Goal: Task Accomplishment & Management: Use online tool/utility

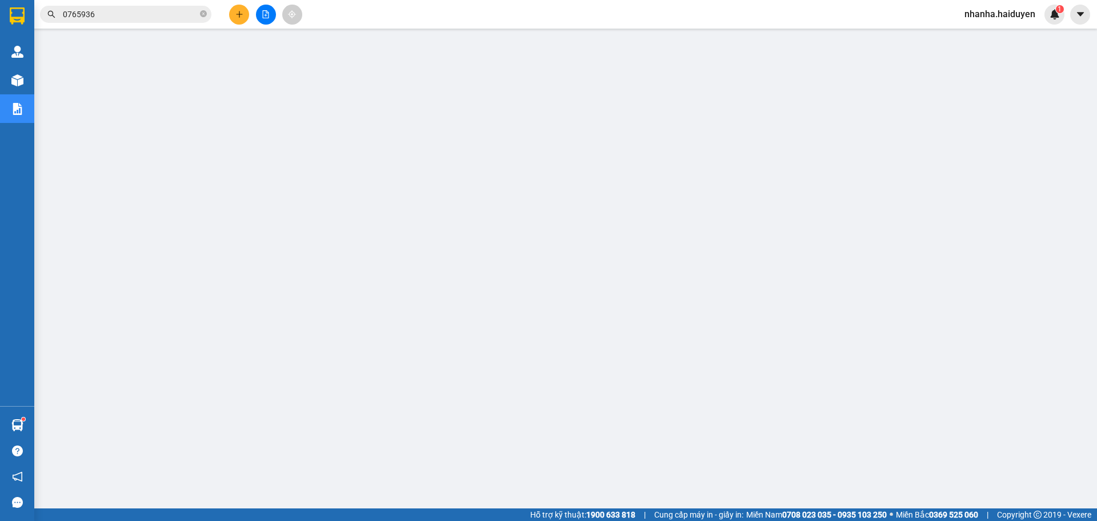
click at [266, 18] on icon "file-add" at bounding box center [266, 14] width 6 height 8
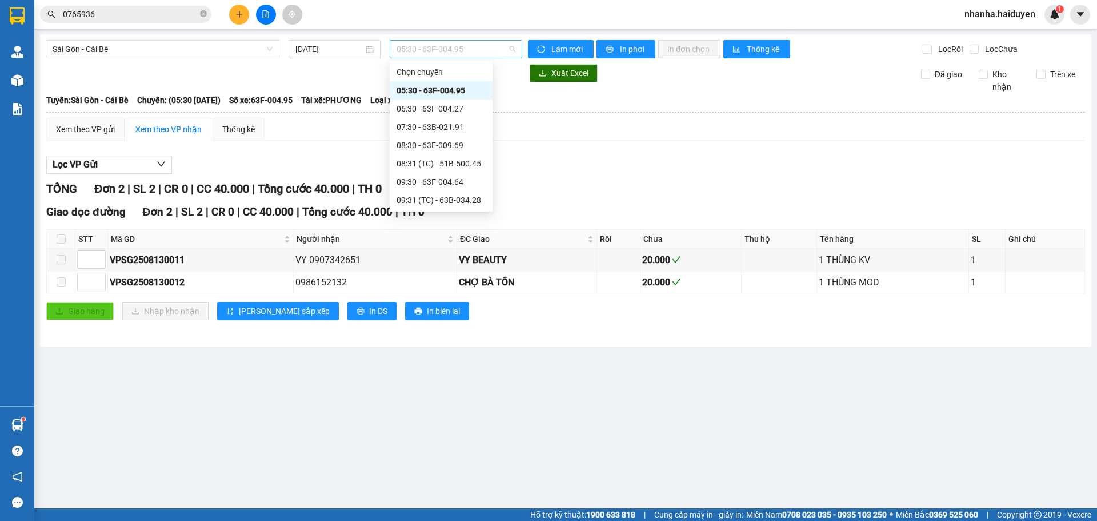
click at [405, 51] on span "05:30 - 63F-004.95" at bounding box center [456, 49] width 119 height 17
click at [415, 110] on div "06:30 - 63F-004.27" at bounding box center [441, 108] width 89 height 13
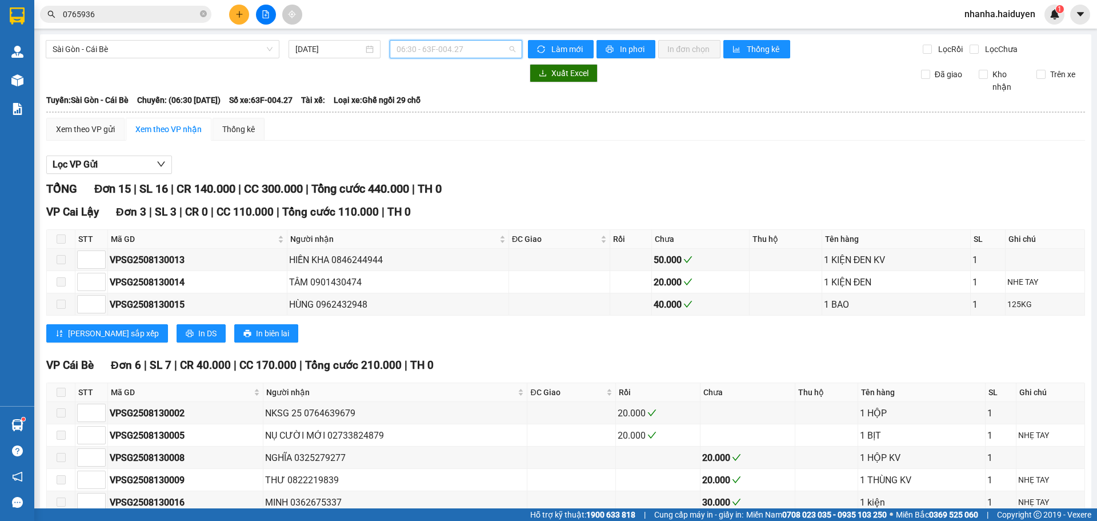
click at [430, 48] on span "06:30 - 63F-004.27" at bounding box center [456, 49] width 119 height 17
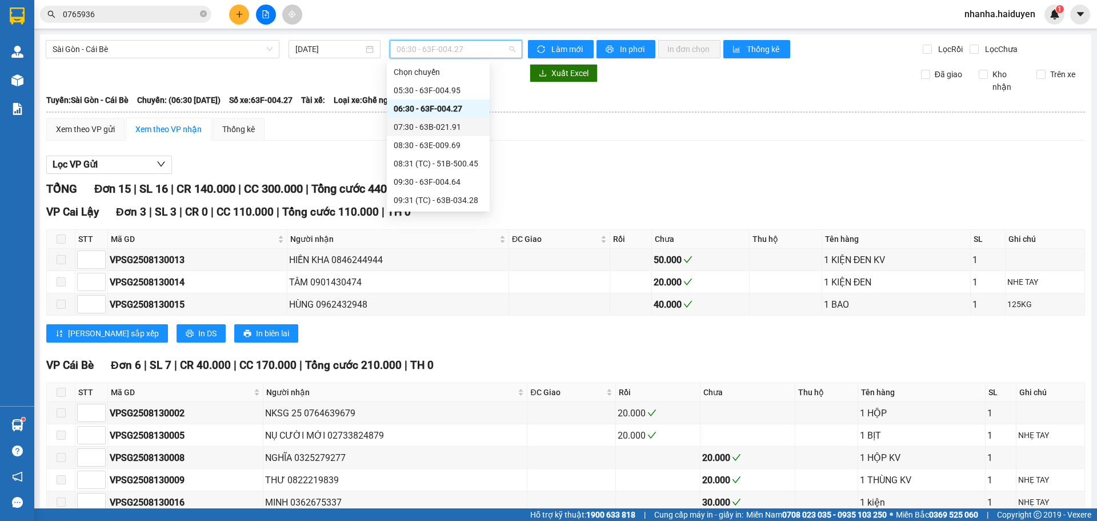
click at [430, 121] on div "07:30 - 63B-021.91" at bounding box center [438, 127] width 89 height 13
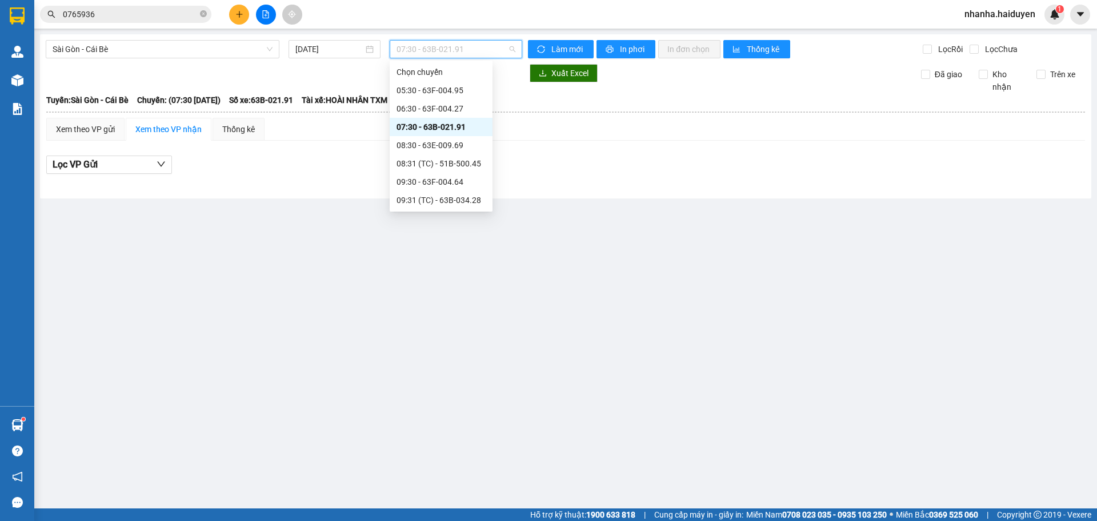
click at [429, 48] on span "07:30 - 63B-021.91" at bounding box center [456, 49] width 119 height 17
click at [435, 135] on div "07:30 - 63B-021.91" at bounding box center [441, 127] width 103 height 18
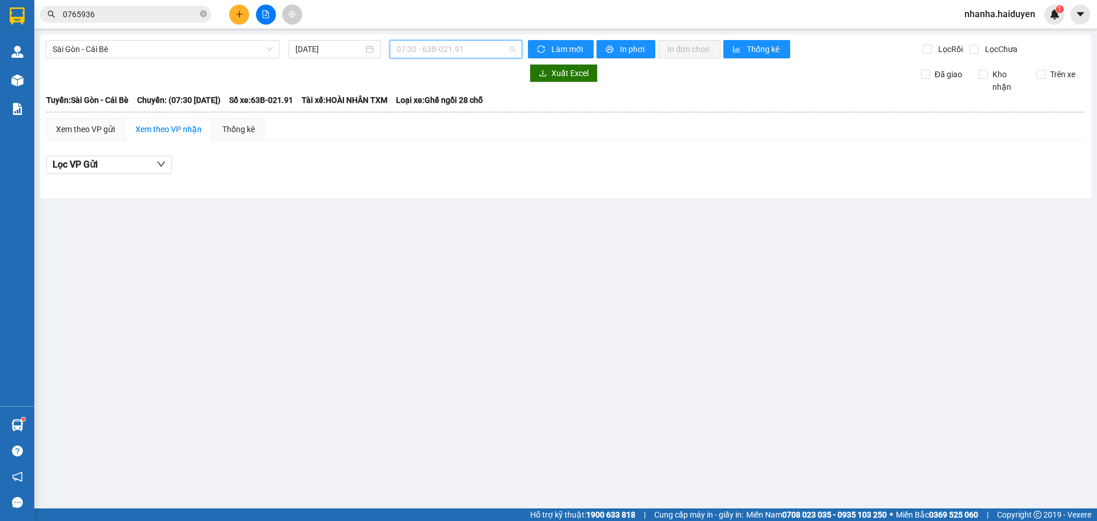
drag, startPoint x: 447, startPoint y: 49, endPoint x: 443, endPoint y: 97, distance: 47.6
click at [447, 50] on span "07:30 - 63B-021.91" at bounding box center [456, 49] width 119 height 17
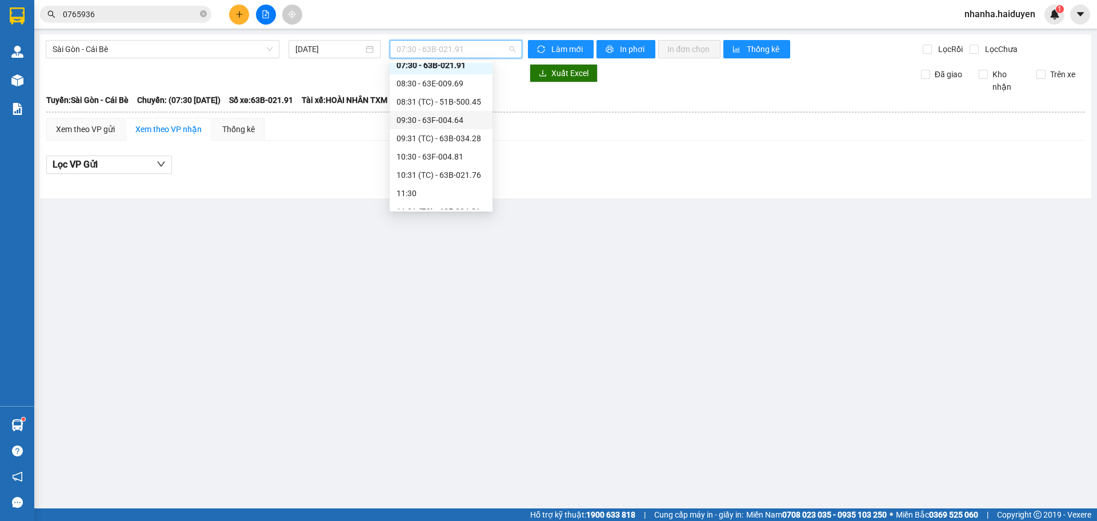
scroll to position [114, 0]
click at [436, 141] on div "11:30" at bounding box center [441, 140] width 89 height 13
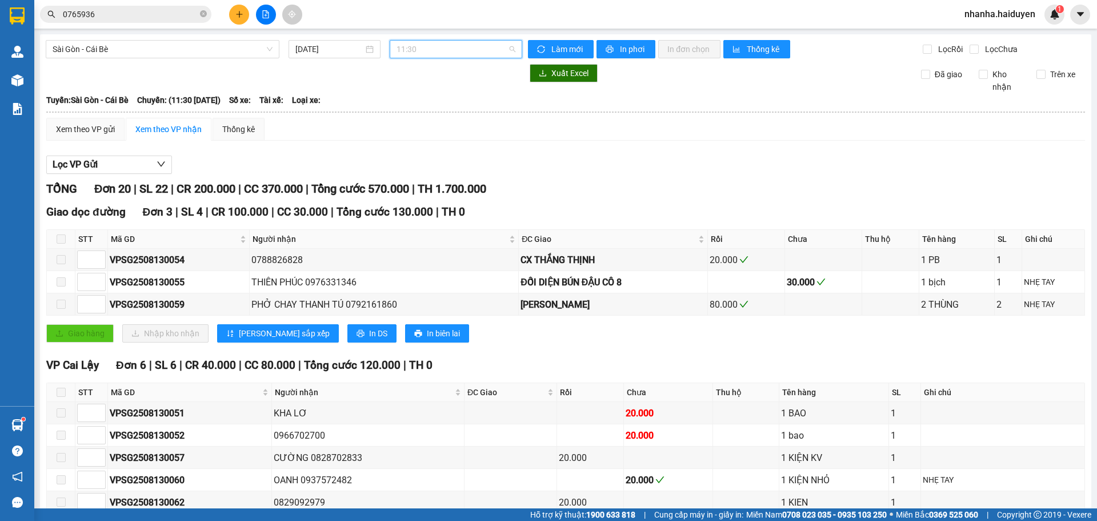
click at [440, 44] on span "11:30" at bounding box center [456, 49] width 119 height 17
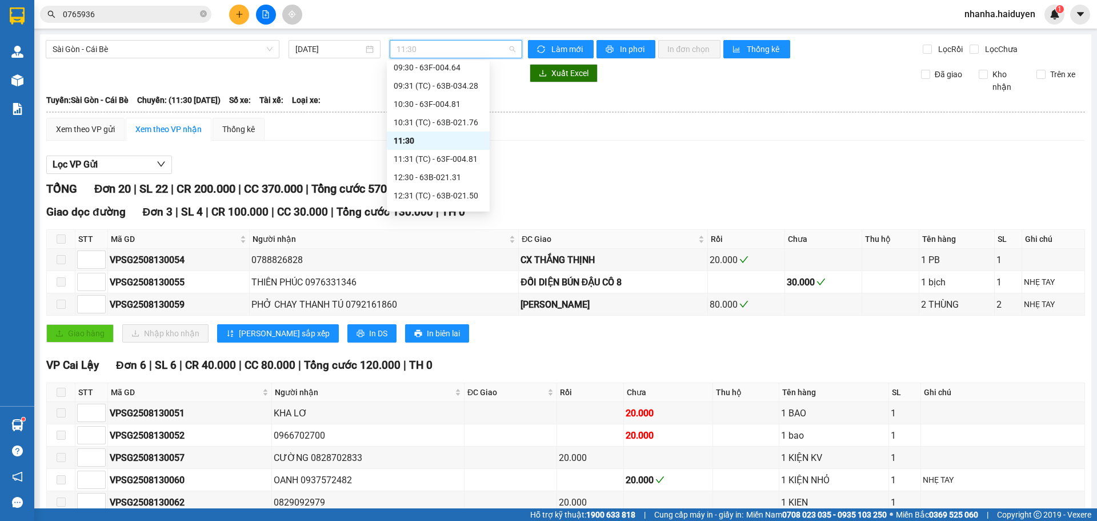
click at [434, 157] on div "11:31 (TC) - 63F-004.81" at bounding box center [438, 159] width 89 height 13
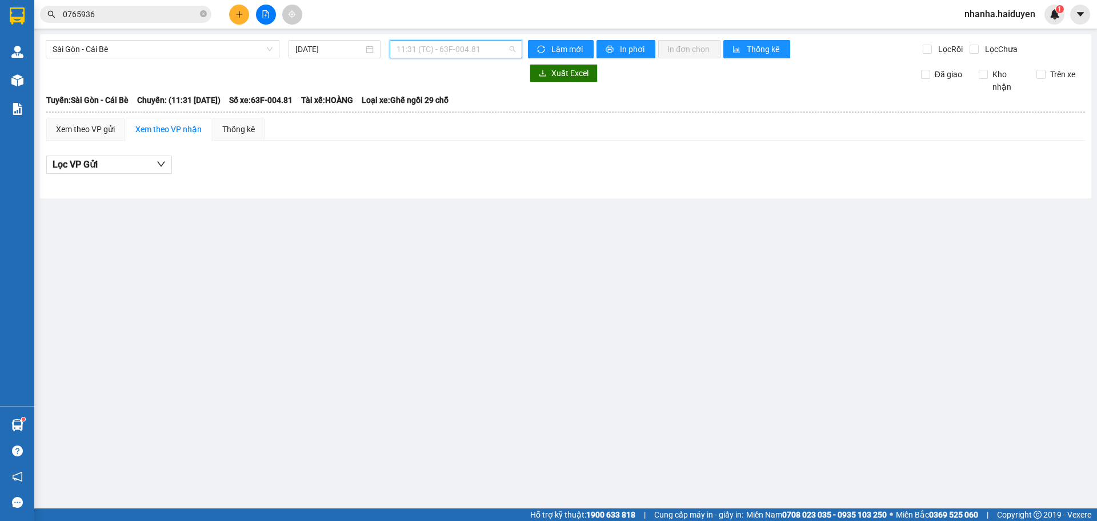
drag, startPoint x: 442, startPoint y: 45, endPoint x: 438, endPoint y: 90, distance: 45.9
click at [443, 45] on span "11:31 (TC) - 63F-004.81" at bounding box center [456, 49] width 119 height 17
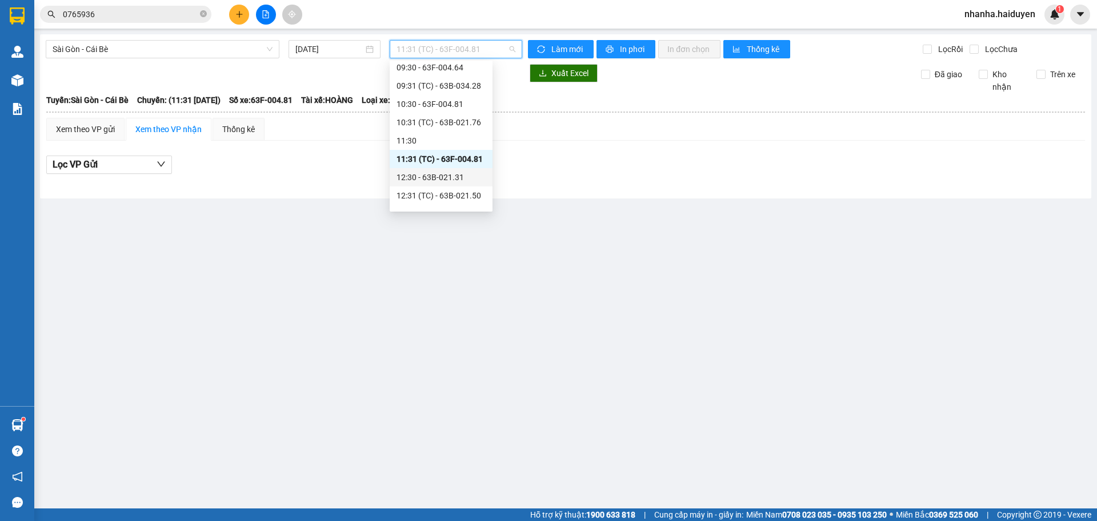
click at [437, 182] on div "12:30 - 63B-021.31" at bounding box center [441, 177] width 89 height 13
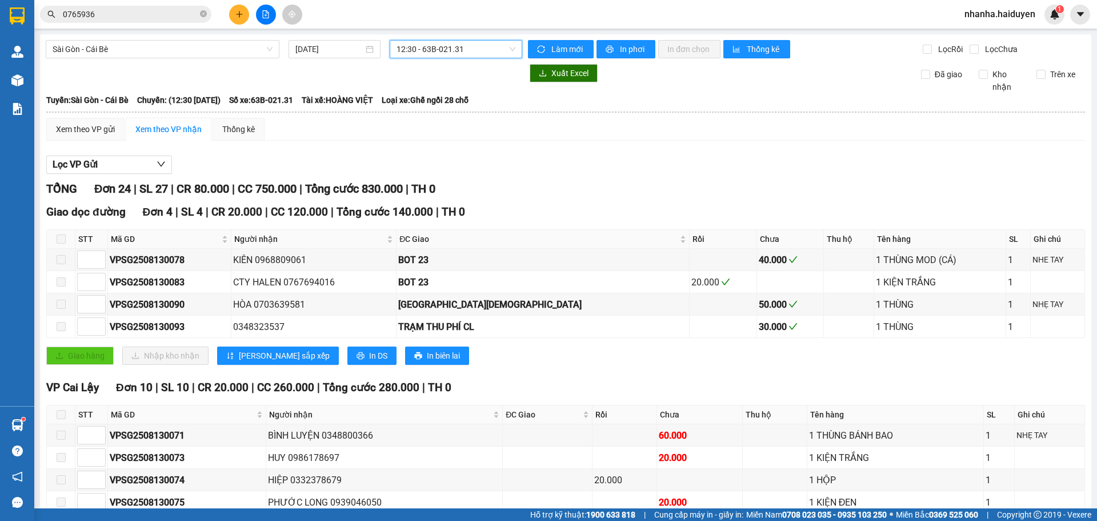
click at [443, 47] on span "12:30 - 63B-021.31" at bounding box center [456, 49] width 119 height 17
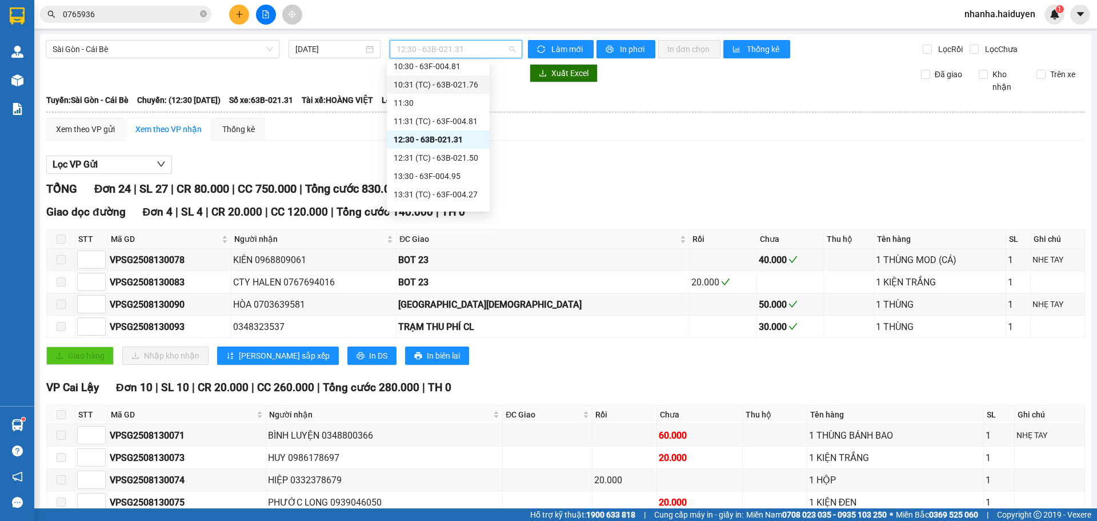
scroll to position [171, 0]
click at [434, 132] on div "12:31 (TC) - 63B-021.50" at bounding box center [438, 138] width 89 height 13
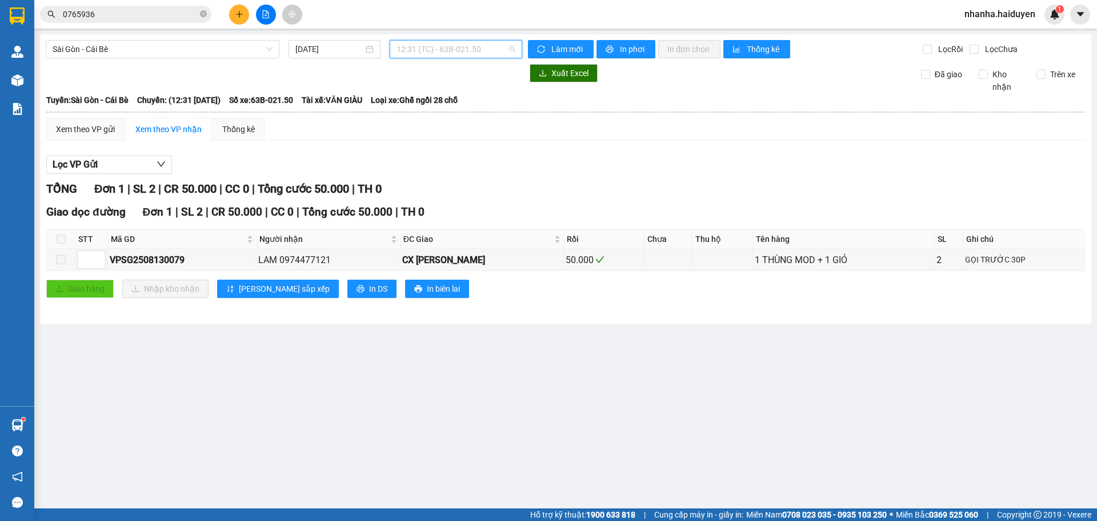
drag, startPoint x: 434, startPoint y: 49, endPoint x: 424, endPoint y: 98, distance: 50.8
click at [434, 48] on span "12:31 (TC) - 63B-021.50" at bounding box center [456, 49] width 119 height 17
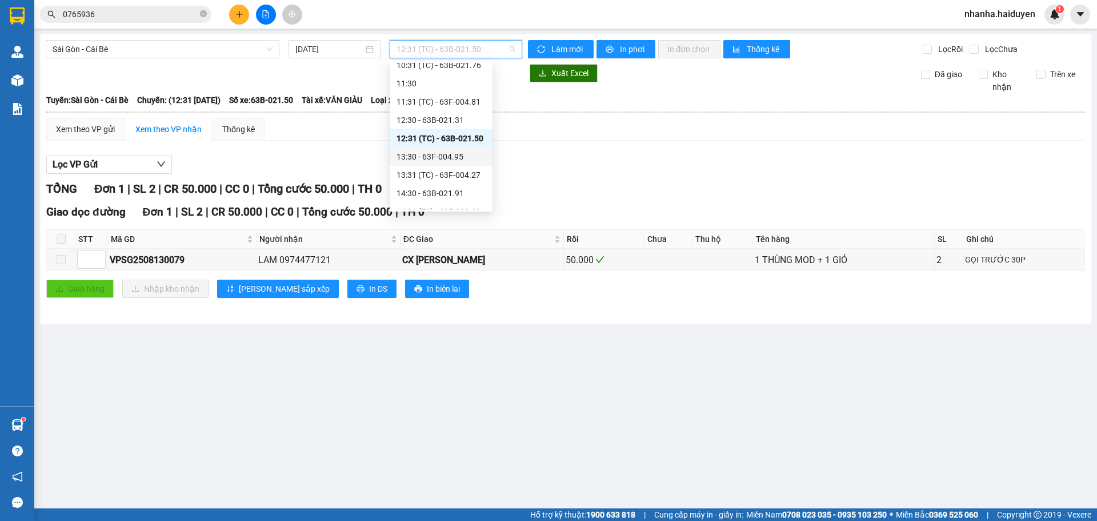
click at [425, 157] on div "13:30 - 63F-004.95" at bounding box center [441, 156] width 89 height 13
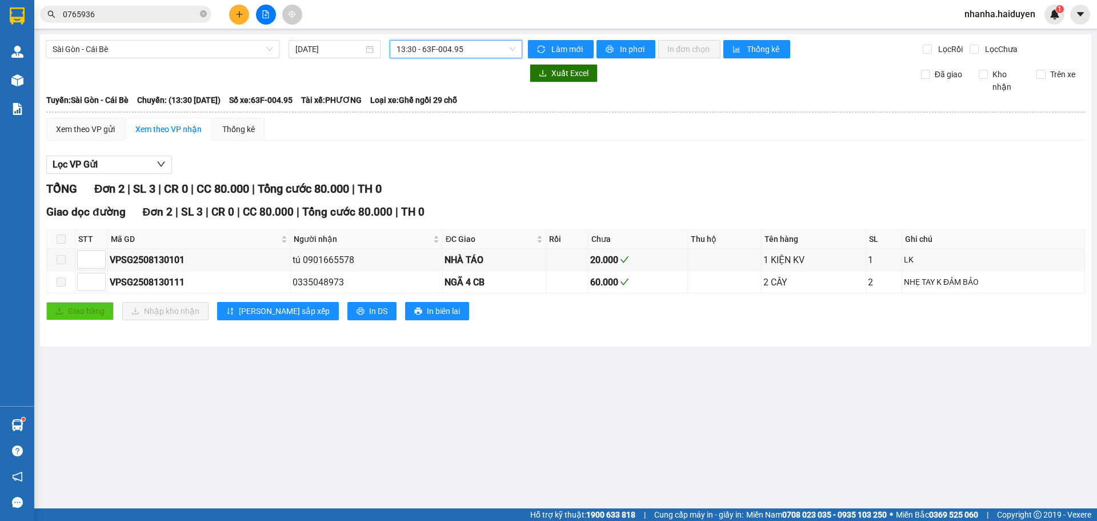
click at [432, 49] on span "13:30 - 63F-004.95" at bounding box center [456, 49] width 119 height 17
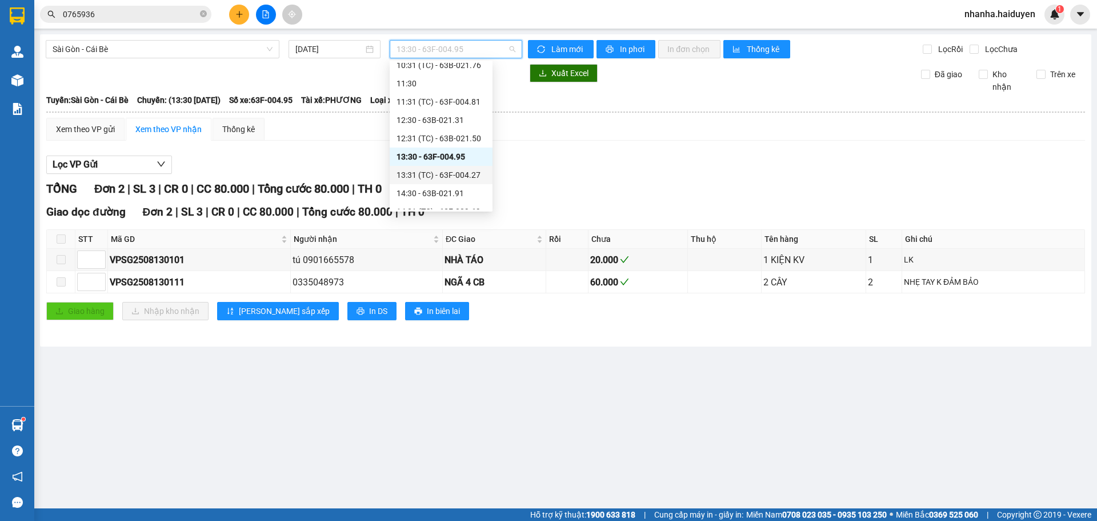
click at [425, 175] on div "13:31 (TC) - 63F-004.27" at bounding box center [441, 175] width 89 height 13
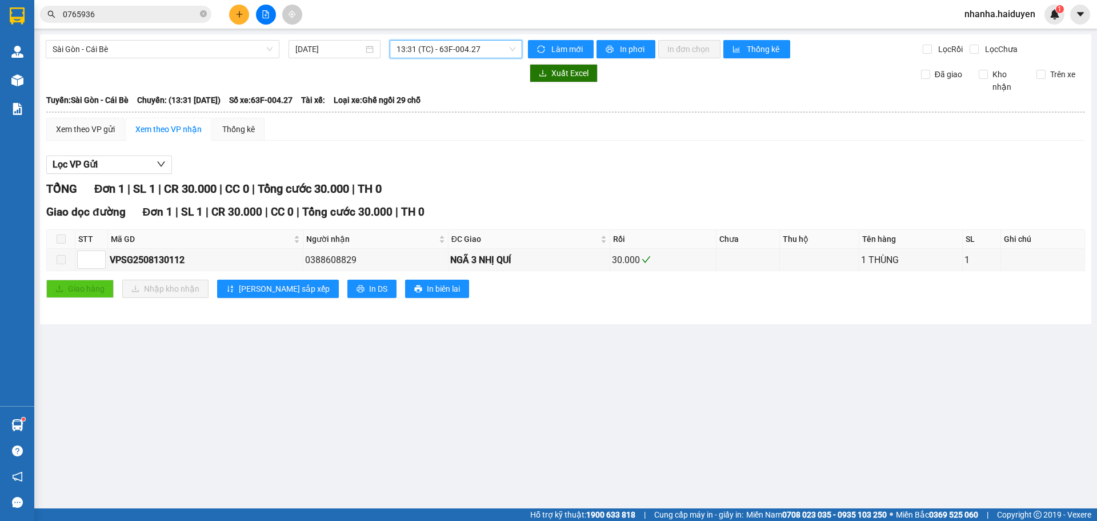
click at [440, 46] on span "13:31 (TC) - 63F-004.27" at bounding box center [456, 49] width 119 height 17
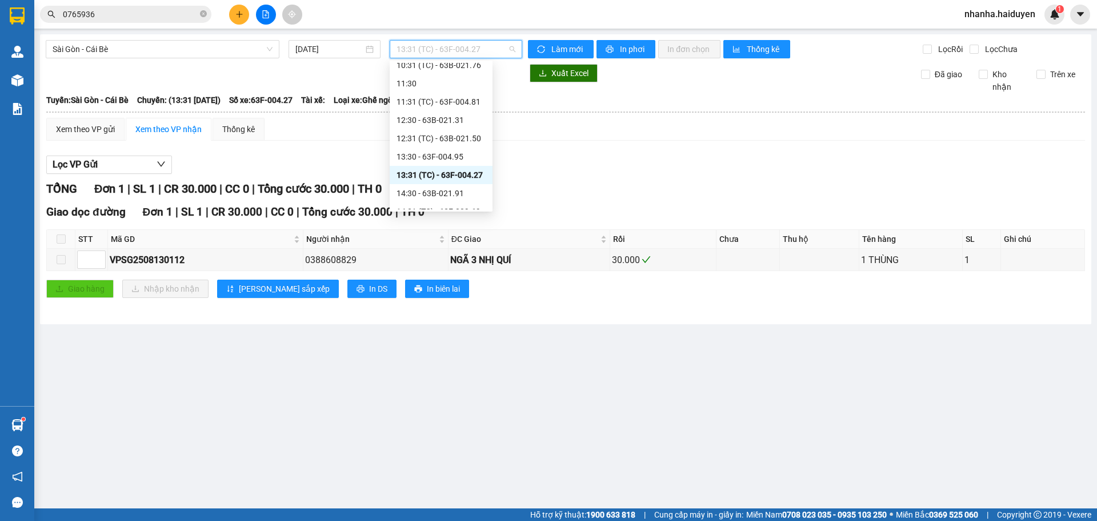
scroll to position [229, 0]
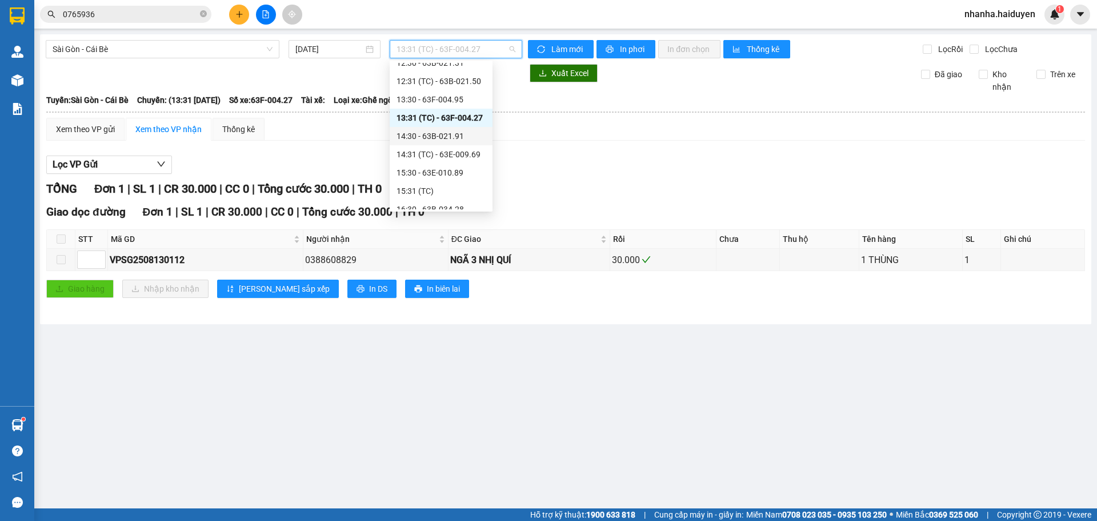
click at [414, 135] on div "14:30 - 63B-021.91" at bounding box center [441, 136] width 89 height 13
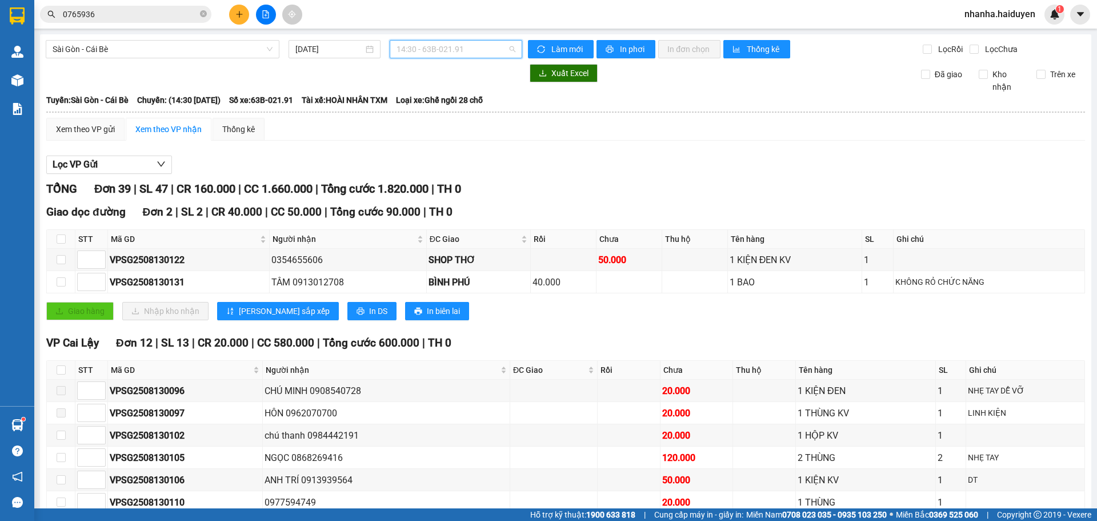
click at [427, 48] on span "14:30 - 63B-021.91" at bounding box center [456, 49] width 119 height 17
click at [60, 244] on label at bounding box center [61, 239] width 9 height 13
click at [60, 243] on input "checkbox" at bounding box center [61, 238] width 9 height 9
checkbox input "true"
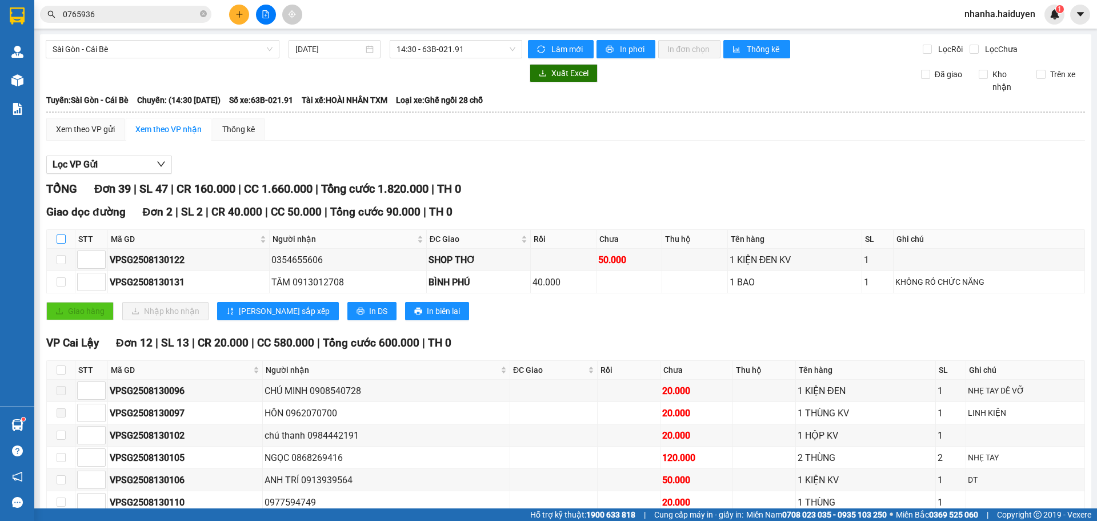
checkbox input "true"
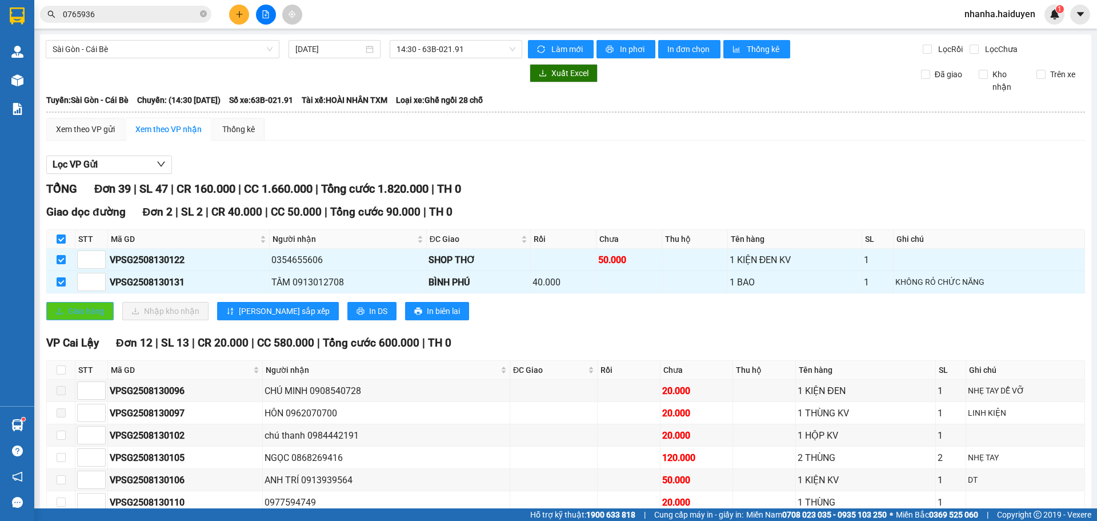
click at [106, 313] on button "Giao hàng" at bounding box center [79, 311] width 67 height 18
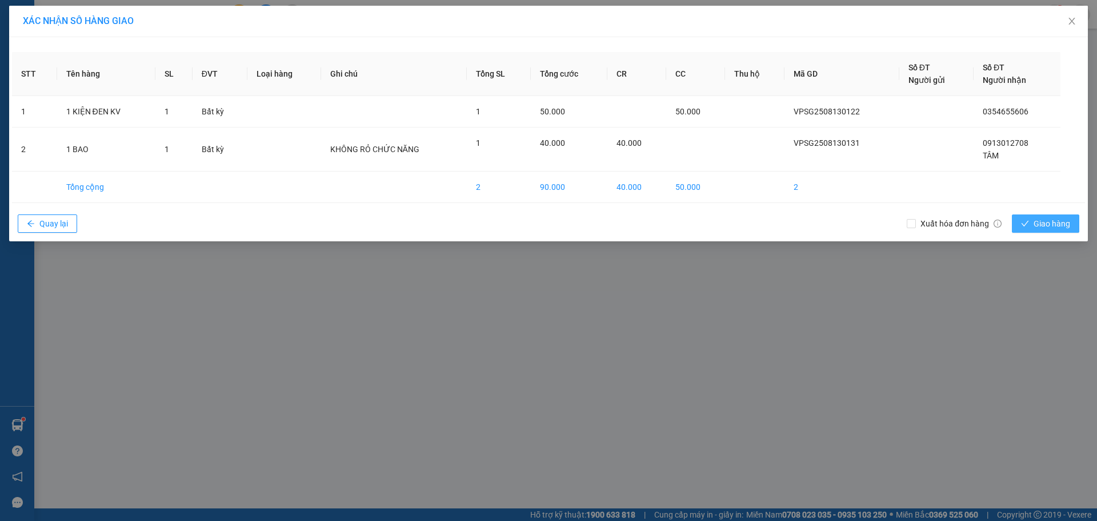
click at [1053, 227] on span "Giao hàng" at bounding box center [1052, 223] width 37 height 13
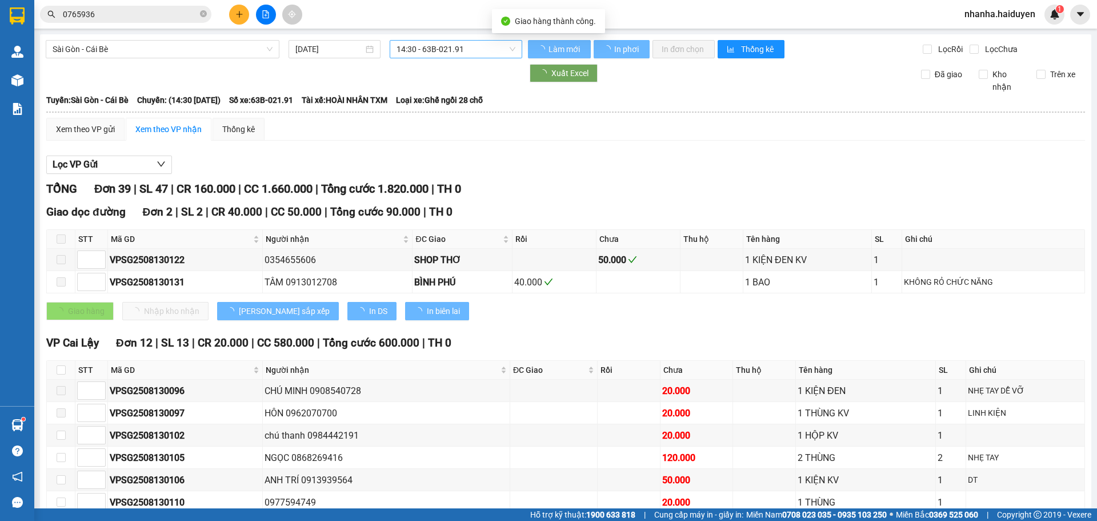
click at [437, 44] on span "14:30 - 63B-021.91" at bounding box center [456, 49] width 119 height 17
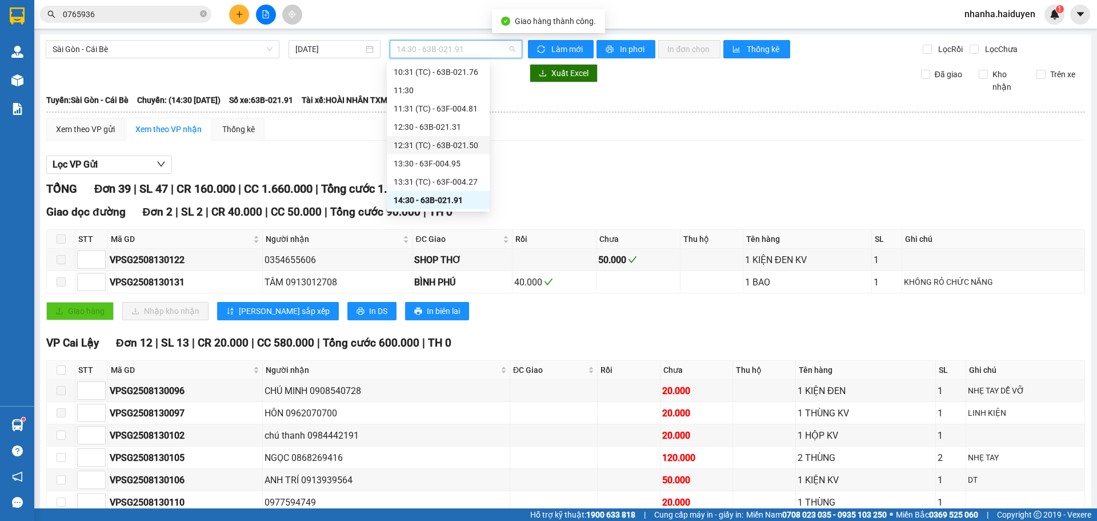
scroll to position [222, 0]
click at [425, 162] on div "14:31 (TC) - 63E-009.69" at bounding box center [438, 161] width 89 height 13
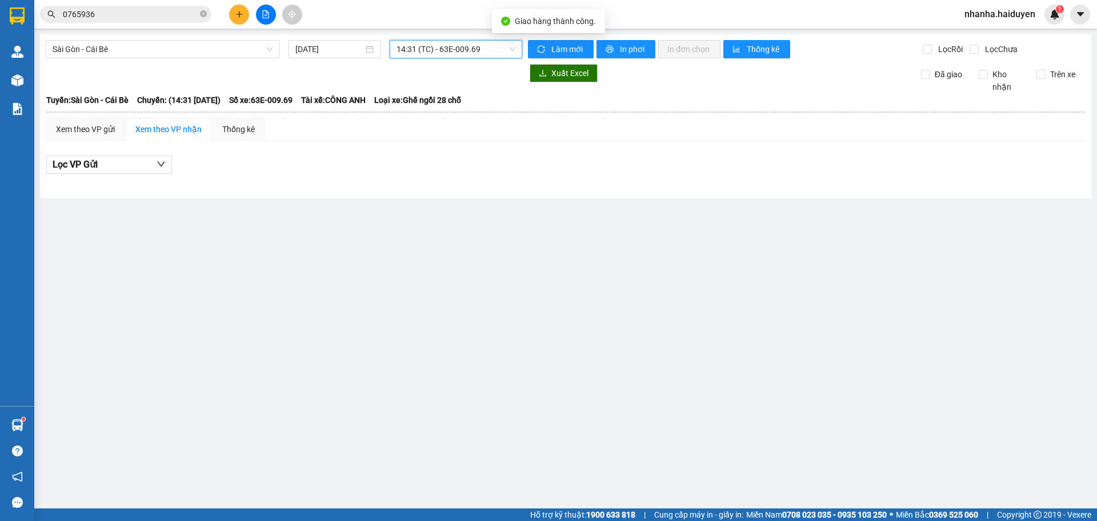
click at [443, 50] on span "14:31 (TC) - 63E-009.69" at bounding box center [456, 49] width 119 height 17
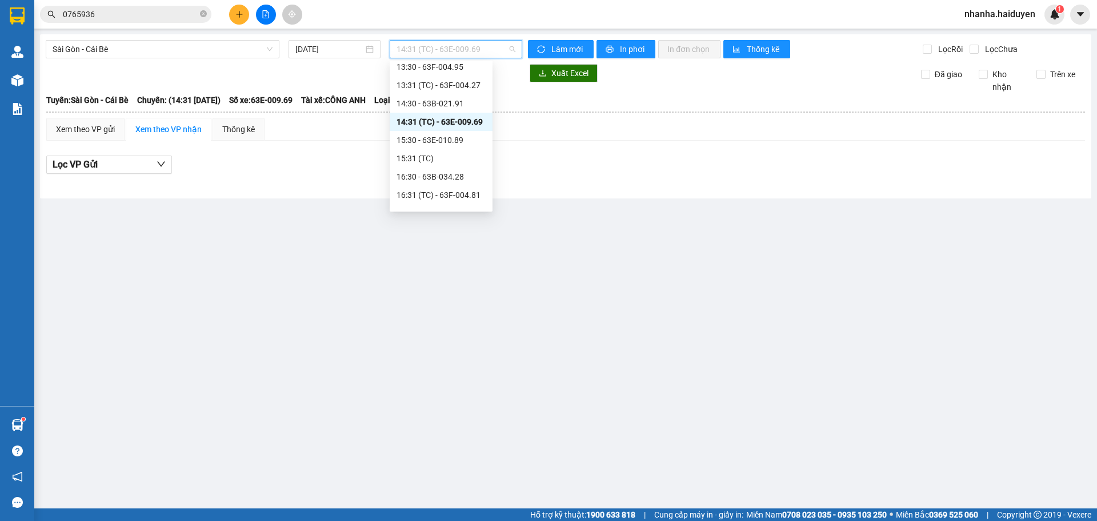
scroll to position [279, 0]
click at [425, 123] on div "15:30 - 63E-010.89" at bounding box center [441, 122] width 89 height 13
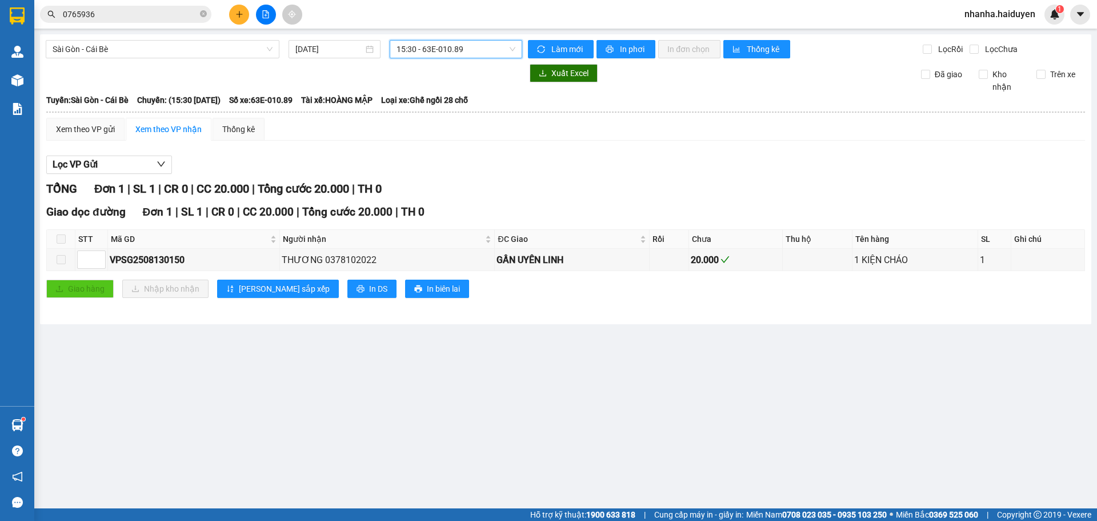
click at [462, 54] on span "15:30 - 63E-010.89" at bounding box center [456, 49] width 119 height 17
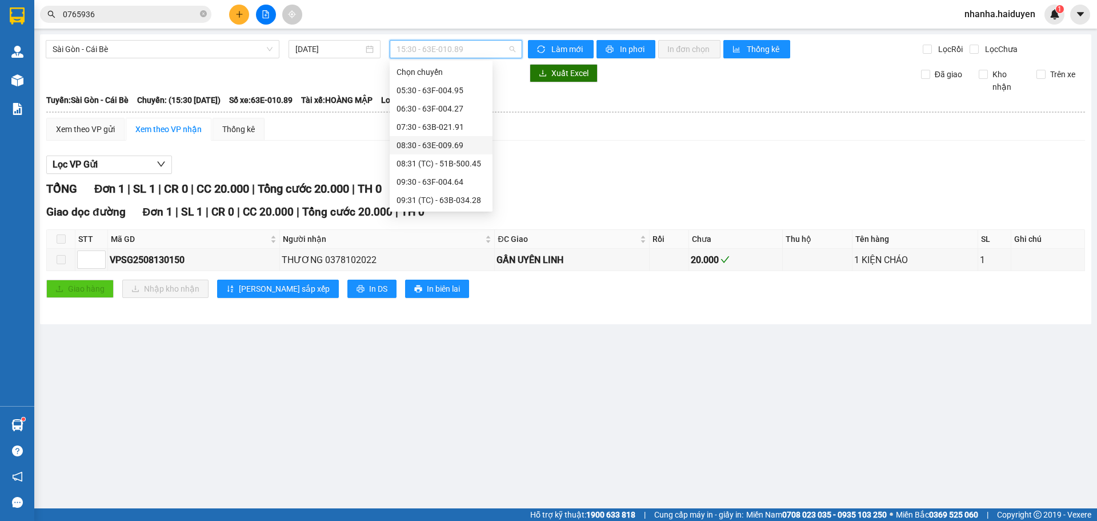
scroll to position [57, 0]
click at [460, 182] on div "10:31 (TC) - 63B-021.76" at bounding box center [441, 179] width 89 height 13
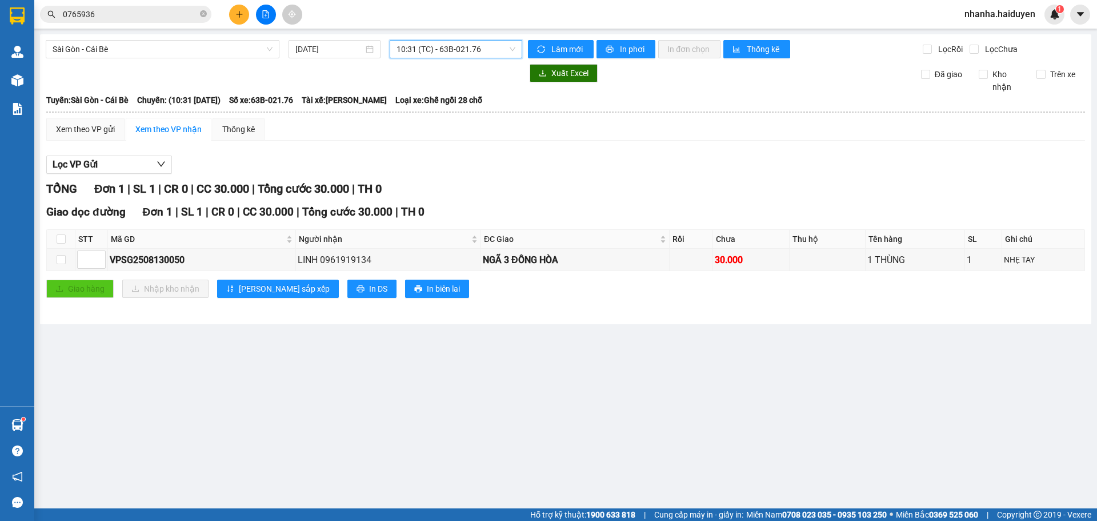
click at [439, 49] on span "10:31 (TC) - 63B-021.76" at bounding box center [456, 49] width 119 height 17
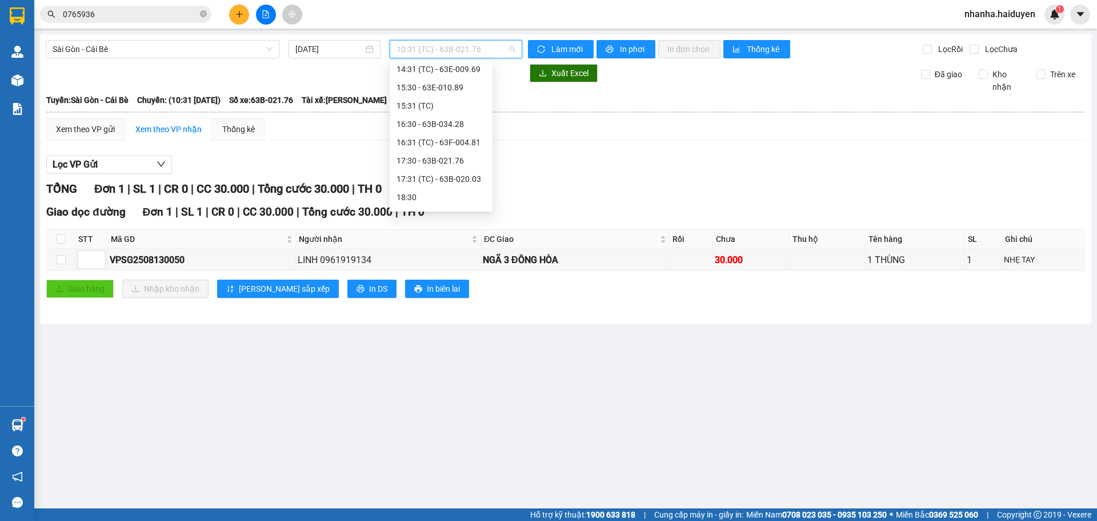
scroll to position [329, 0]
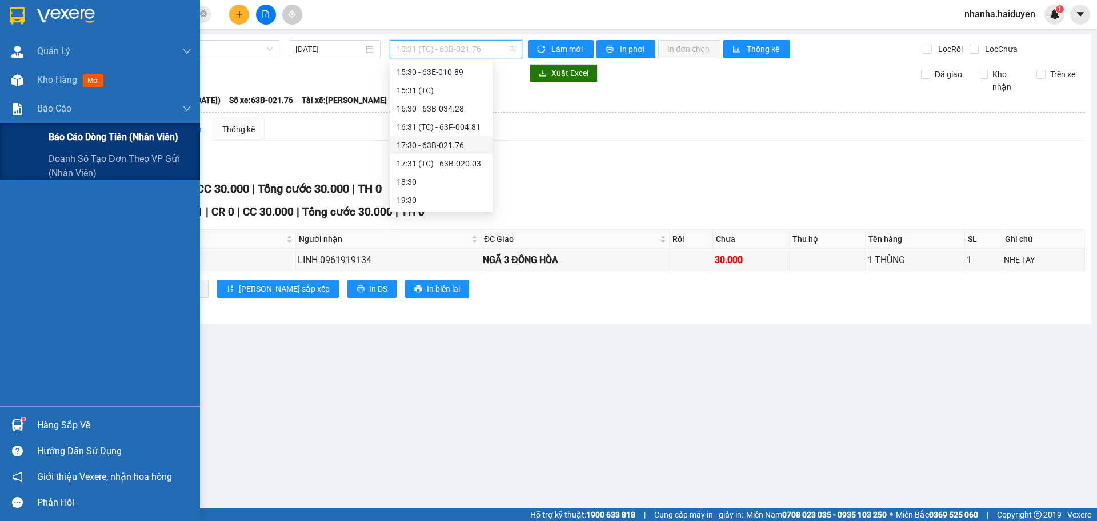
click at [69, 133] on span "Báo cáo dòng tiền (nhân viên)" at bounding box center [114, 137] width 130 height 14
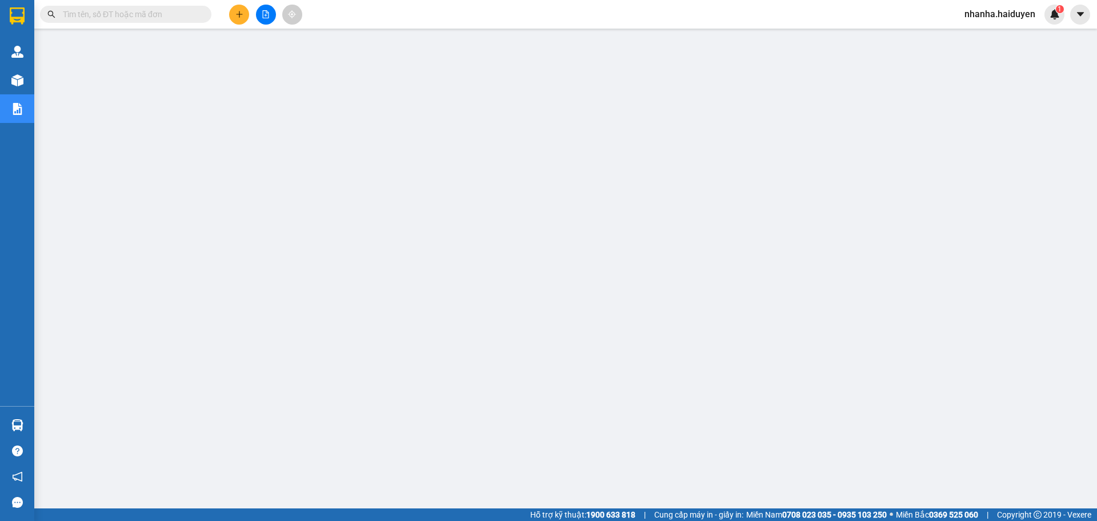
click at [255, 15] on div at bounding box center [266, 15] width 86 height 20
click at [257, 15] on button at bounding box center [266, 15] width 20 height 20
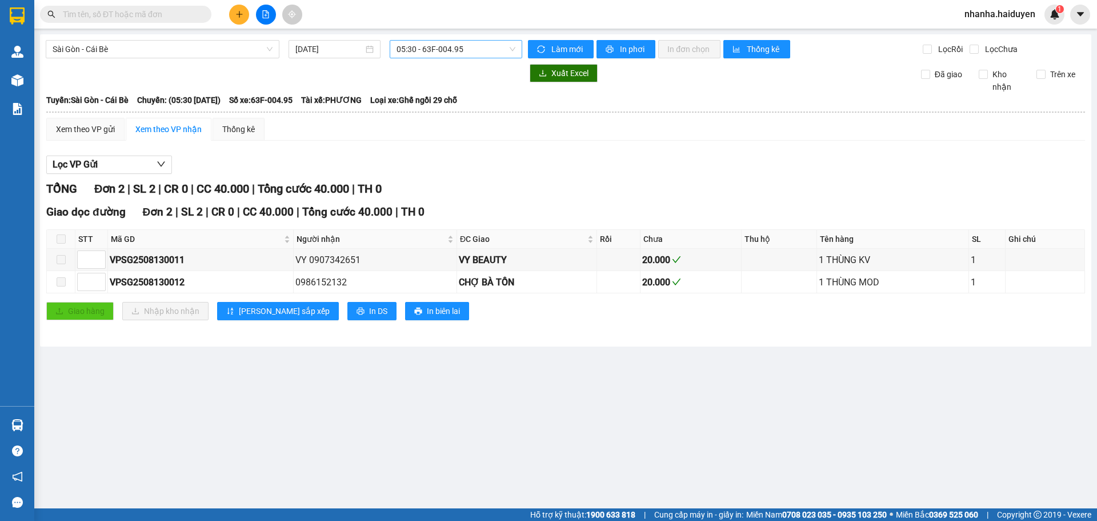
click at [433, 55] on span "05:30 - 63F-004.95" at bounding box center [456, 49] width 119 height 17
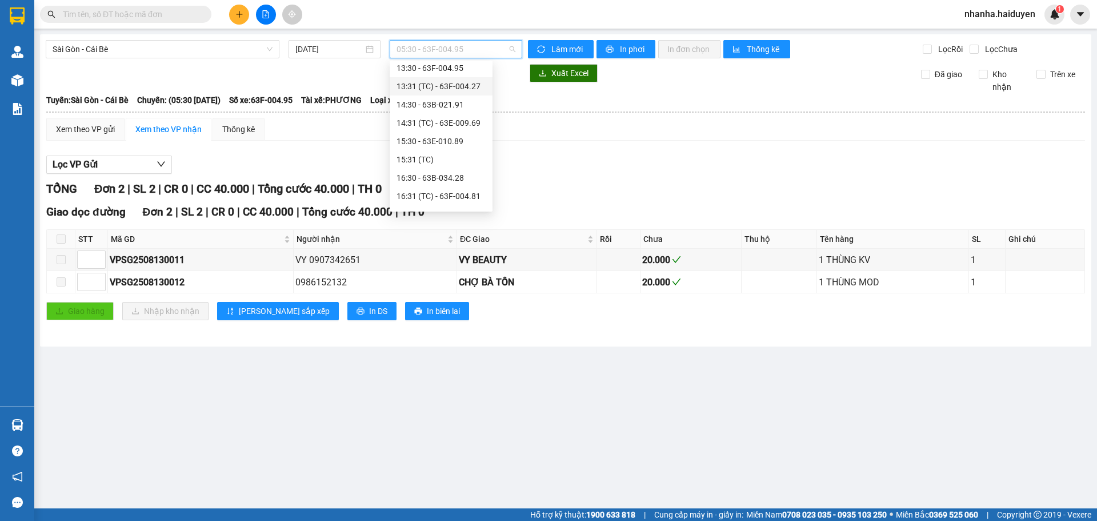
scroll to position [329, 0]
click at [426, 77] on div "15:30 - 63E-010.89" at bounding box center [441, 72] width 89 height 13
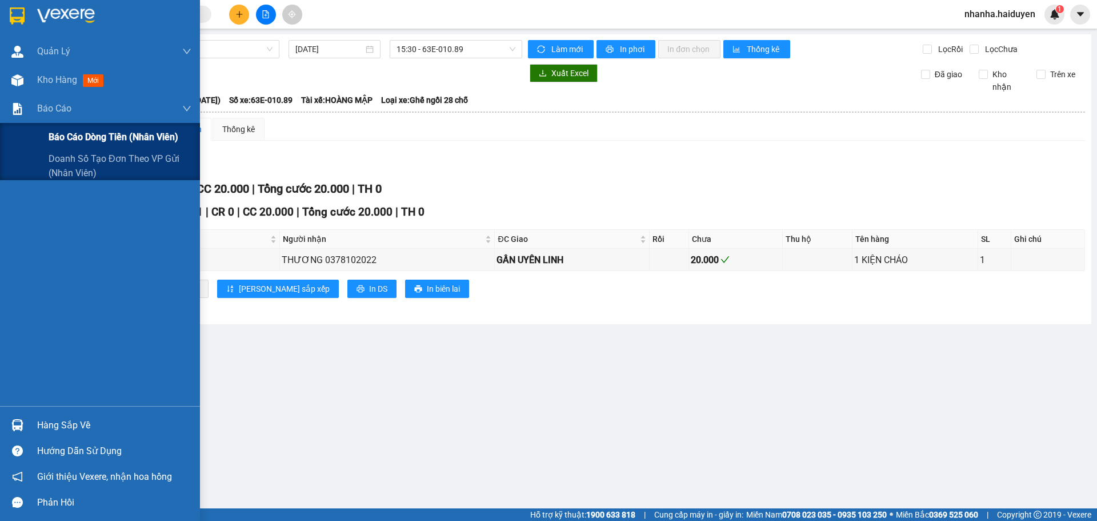
click at [75, 138] on span "Báo cáo dòng tiền (nhân viên)" at bounding box center [114, 137] width 130 height 14
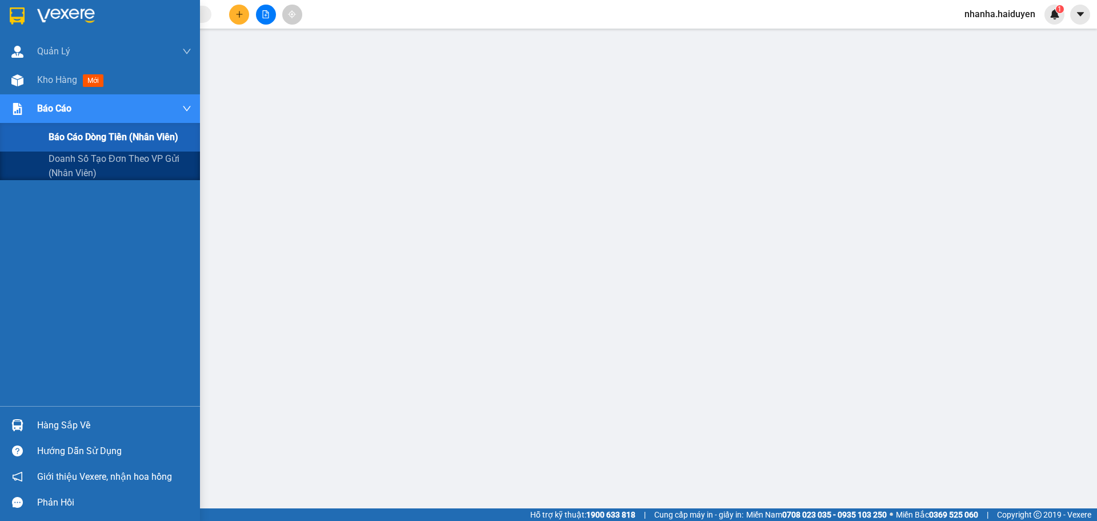
click at [75, 138] on span "Báo cáo dòng tiền (nhân viên)" at bounding box center [114, 137] width 130 height 14
